Goal: Information Seeking & Learning: Learn about a topic

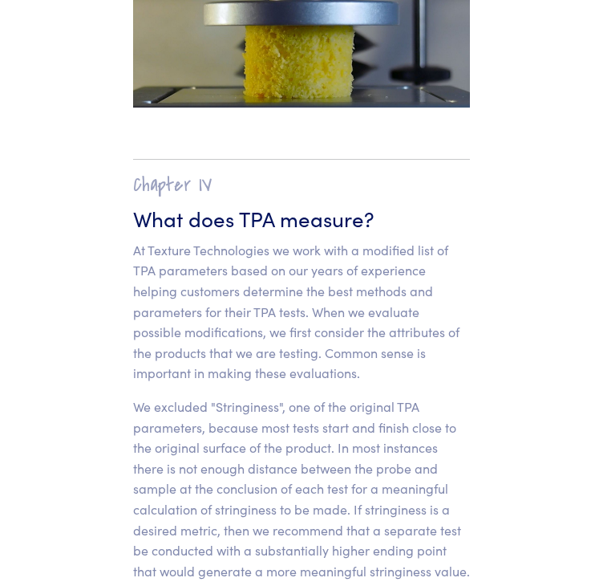
scroll to position [13644, 0]
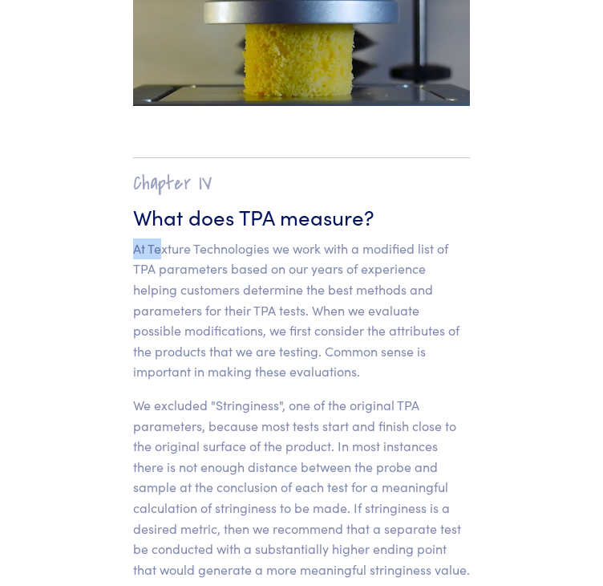
drag, startPoint x: 132, startPoint y: 184, endPoint x: 164, endPoint y: 191, distance: 31.9
click at [164, 238] on p "At Texture Technologies we work with a modified list of TPA parameters based on…" at bounding box center [301, 310] width 337 height 144
click at [135, 238] on p "At Texture Technologies we work with a modified list of TPA parameters based on…" at bounding box center [301, 310] width 337 height 144
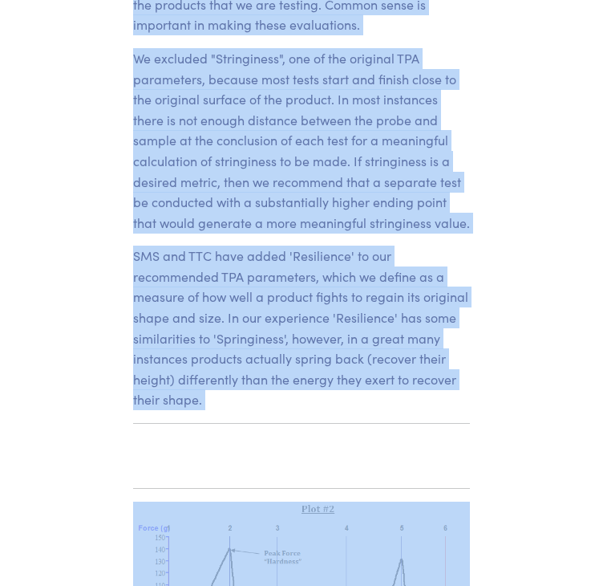
scroll to position [13996, 0]
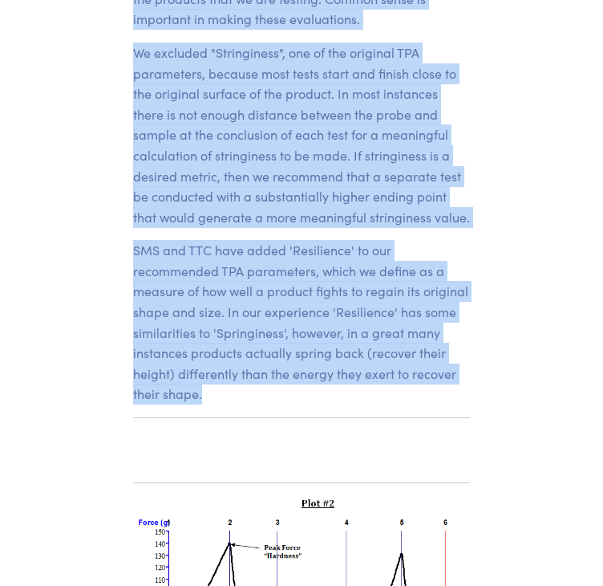
drag, startPoint x: 134, startPoint y: 185, endPoint x: 466, endPoint y: 361, distance: 375.7
click at [466, 361] on section "Chapter IV What does TPA measure? At Texture Technologies we work with a modifi…" at bounding box center [302, 111] width 414 height 677
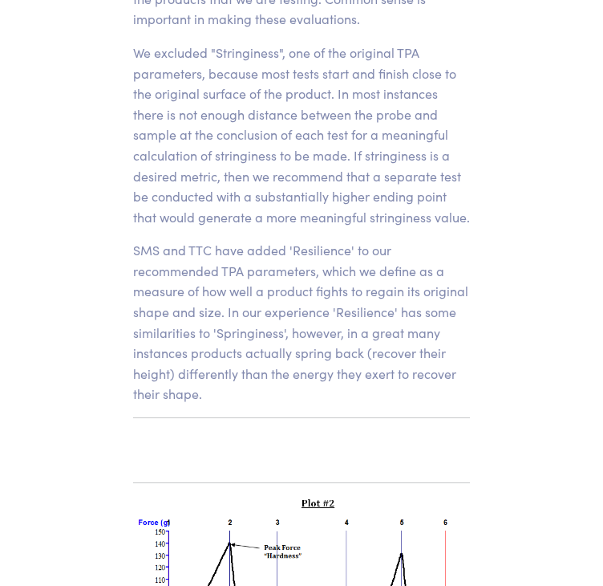
drag, startPoint x: 466, startPoint y: 361, endPoint x: 197, endPoint y: 318, distance: 273.0
click at [197, 318] on p "SMS and TTC have added 'Resilience' to our recommended TPA parameters, which we…" at bounding box center [301, 322] width 337 height 164
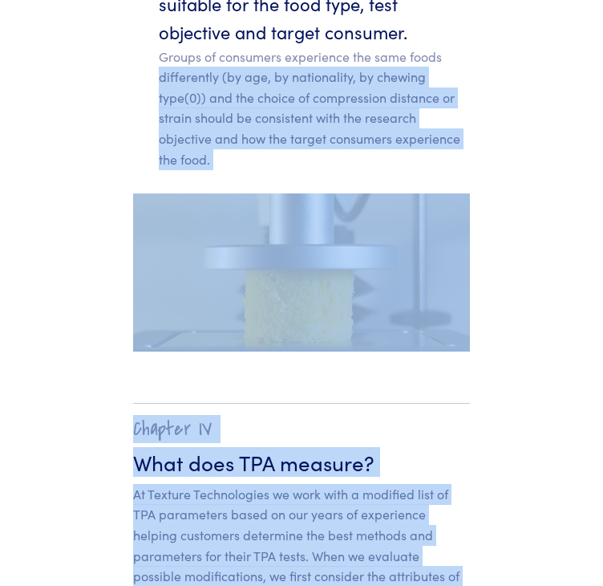
scroll to position [13371, 0]
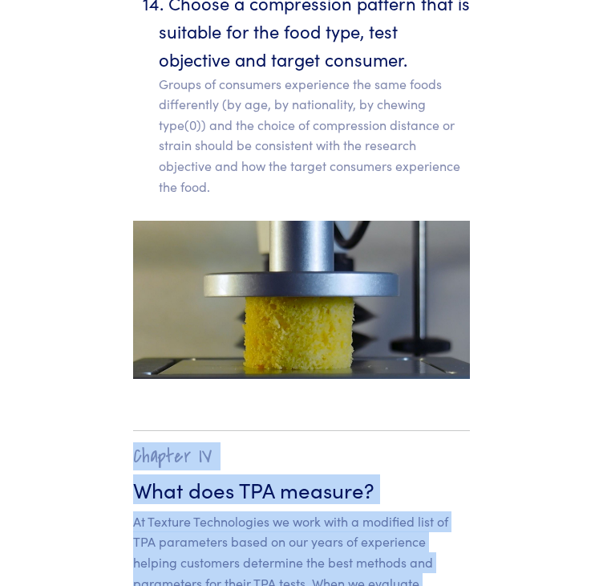
drag, startPoint x: 201, startPoint y: 336, endPoint x: 112, endPoint y: 402, distance: 110.7
copy section "Chapter IV What does TPA measure? At Texture Technologies we work with a modifi…"
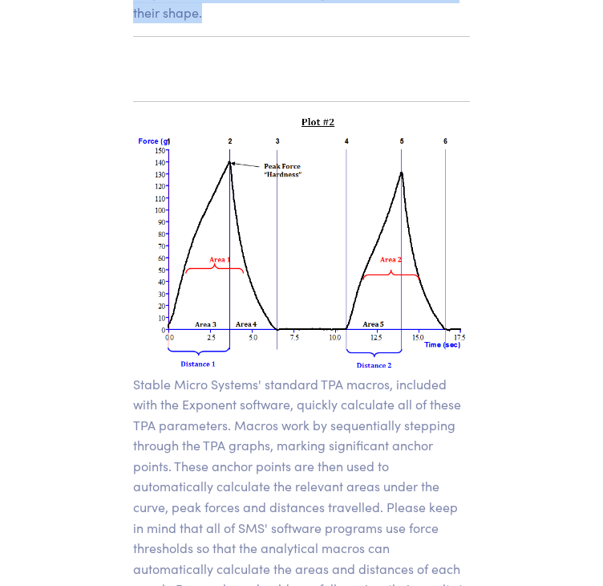
scroll to position [13996, 0]
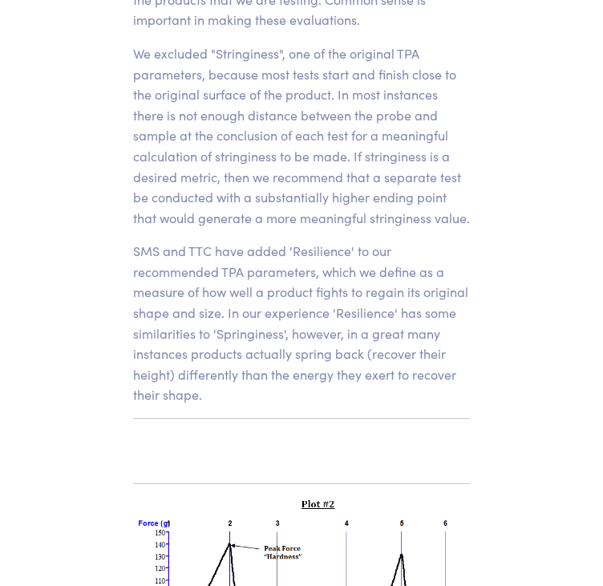
drag, startPoint x: 230, startPoint y: 359, endPoint x: 141, endPoint y: 244, distance: 145.8
click at [141, 244] on p "SMS and TTC have added 'Resilience' to our recommended TPA parameters, which we…" at bounding box center [301, 323] width 337 height 164
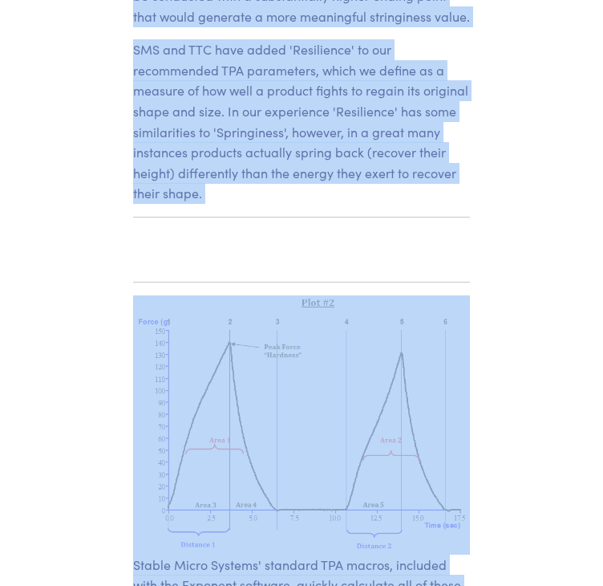
scroll to position [14303, 0]
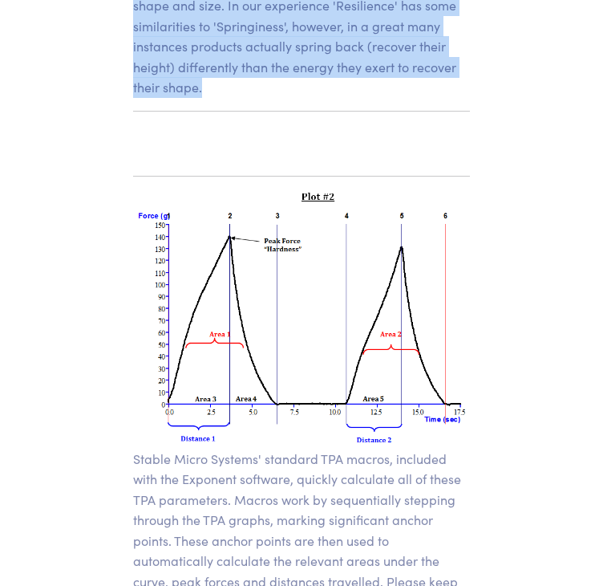
drag, startPoint x: 133, startPoint y: 131, endPoint x: 338, endPoint y: 49, distance: 221.0
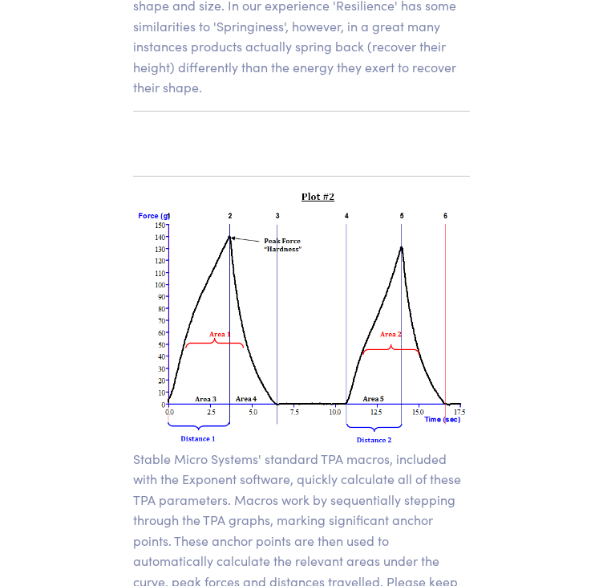
drag, startPoint x: 338, startPoint y: 49, endPoint x: 229, endPoint y: 58, distance: 109.4
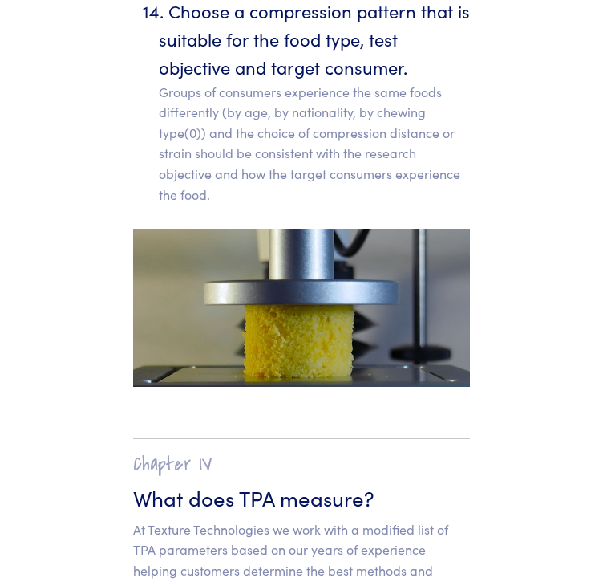
scroll to position [13452, 0]
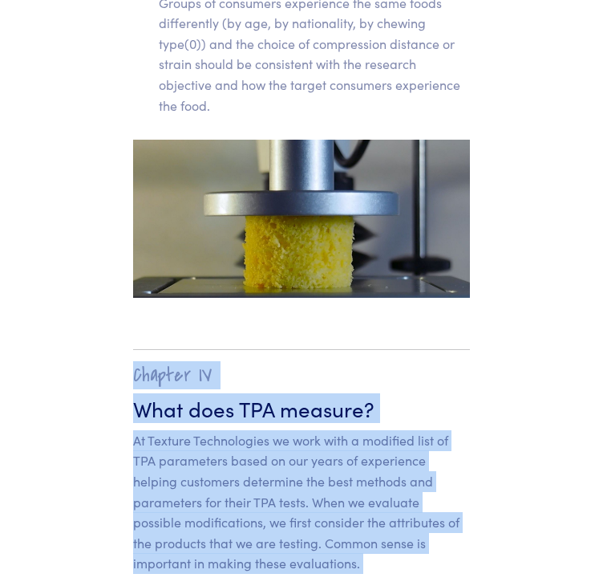
drag, startPoint x: 197, startPoint y: 120, endPoint x: 135, endPoint y: 310, distance: 199.4
copy section "Chapter IV What does TPA measure? At Texture Technologies we work with a modifi…"
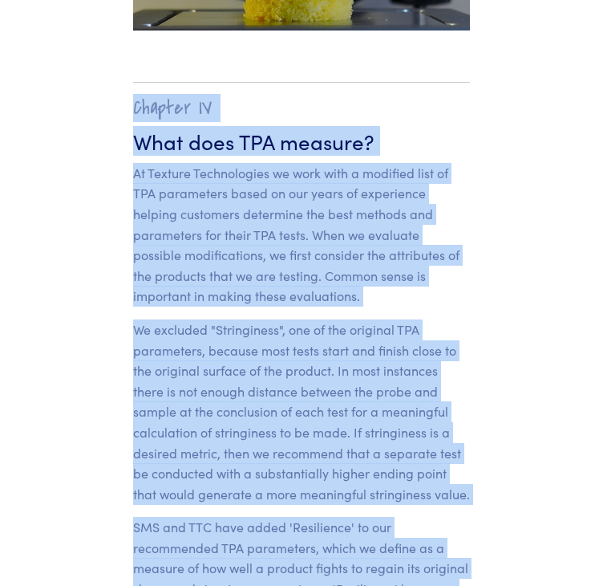
scroll to position [13719, 0]
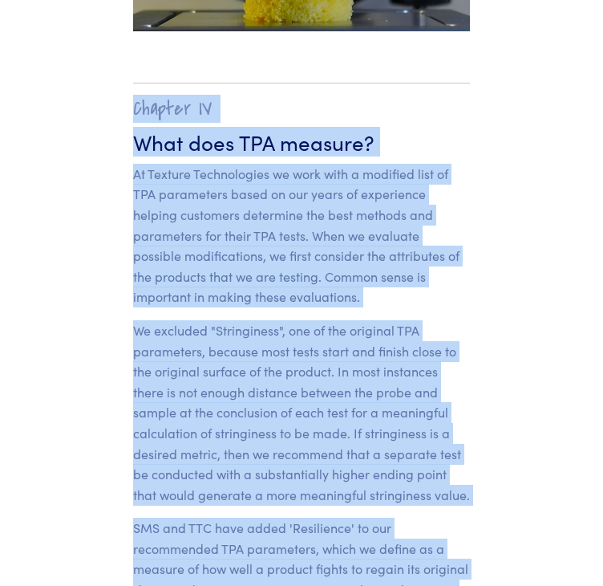
click at [305, 328] on p "We excluded "Stringiness", one of the original TPA parameters, because most tes…" at bounding box center [301, 412] width 337 height 184
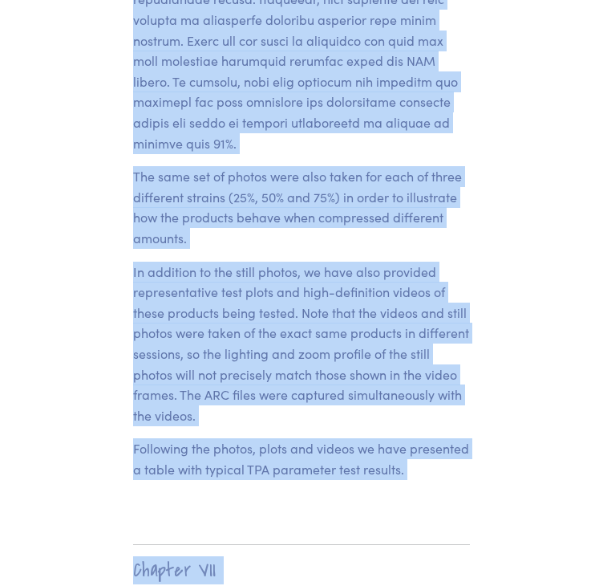
scroll to position [20479, 0]
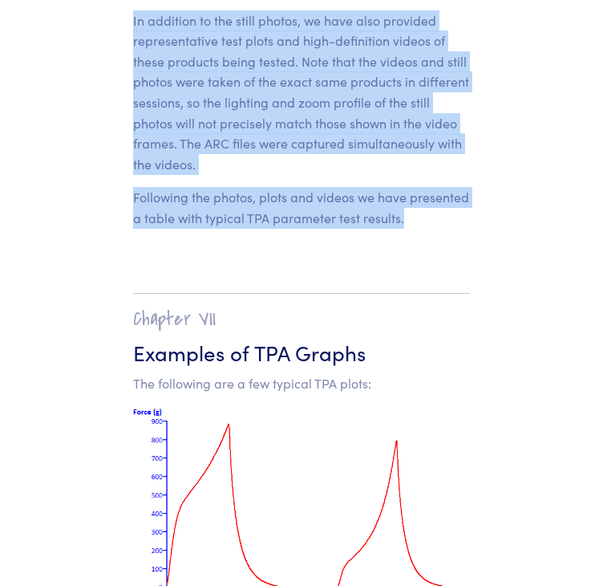
drag, startPoint x: 132, startPoint y: 172, endPoint x: 421, endPoint y: 144, distance: 290.1
copy section "To demonstrate the Texture Profile Analysis test method we conducted tests usin…"
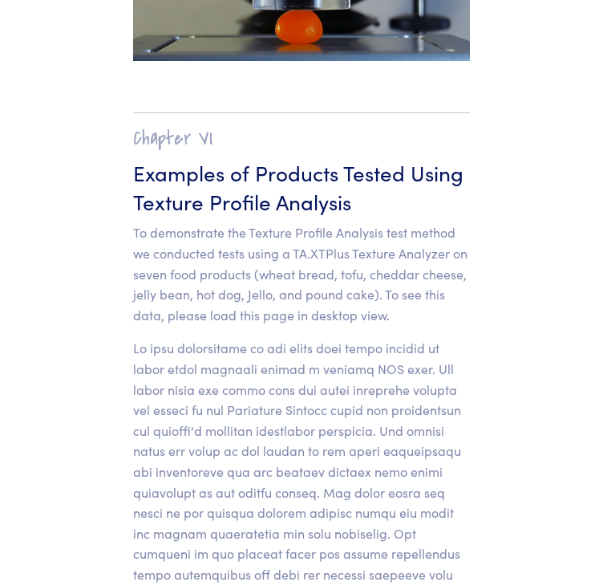
scroll to position [19619, 0]
